Goal: Information Seeking & Learning: Learn about a topic

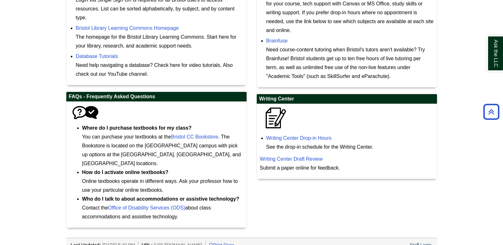
scroll to position [130, 0]
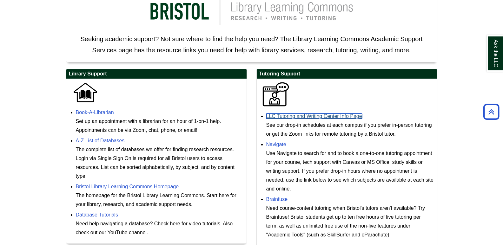
click at [349, 117] on link "LLC Tutoring and Writing Center Info Page" at bounding box center [314, 116] width 96 height 5
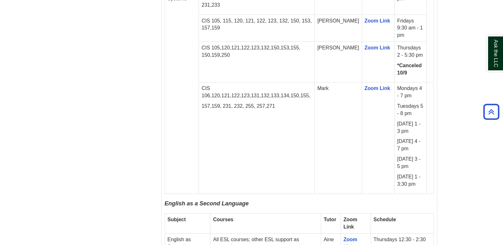
scroll to position [1068, 0]
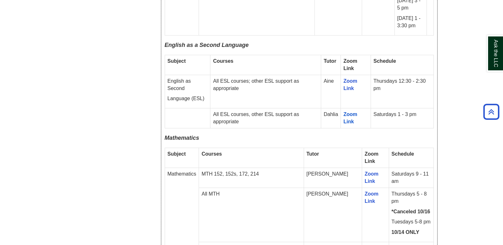
click at [226, 109] on td "All ESL courses, other ESL support as appropriate" at bounding box center [265, 119] width 110 height 20
drag, startPoint x: 227, startPoint y: 88, endPoint x: 277, endPoint y: 97, distance: 50.7
click at [277, 109] on td "All ESL courses, other ESL support as appropriate" at bounding box center [265, 119] width 110 height 20
copy td "All ESL courses, other ESL support as appropriate"
click at [296, 188] on td "All MTH" at bounding box center [251, 215] width 105 height 54
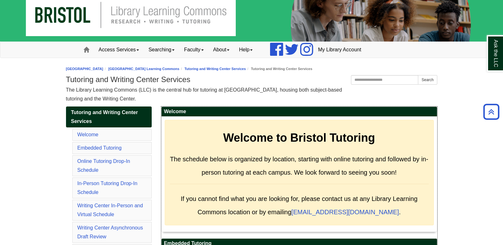
scroll to position [0, 0]
